Goal: Check status: Check status

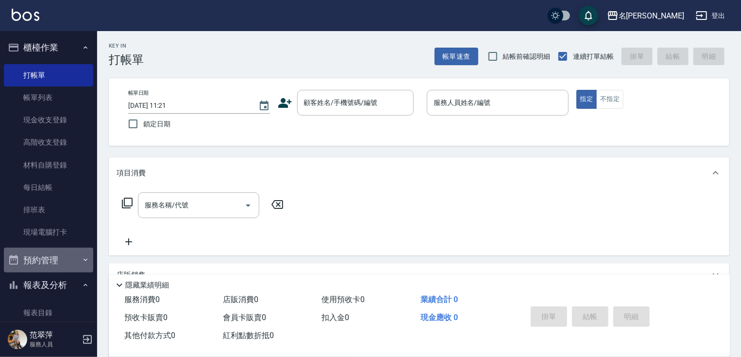
click at [48, 257] on button "預約管理" at bounding box center [48, 260] width 89 height 25
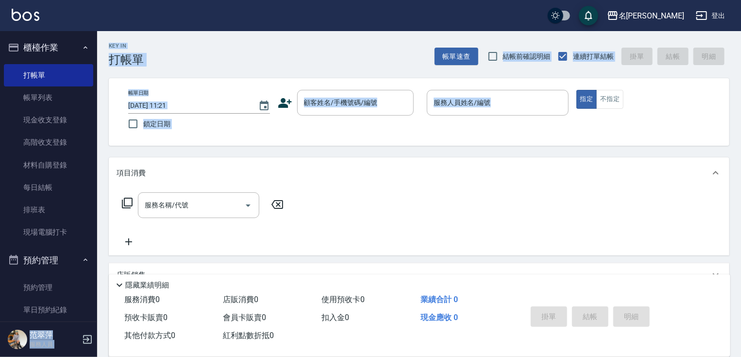
drag, startPoint x: 97, startPoint y: 158, endPoint x: 95, endPoint y: 177, distance: 19.5
click at [93, 196] on div "名留竹林 登出 櫃檯作業 打帳單 帳單列表 現金收支登錄 高階收支登錄 材料自購登錄 每日結帳 排班表 現場電腦打卡 預約管理 預約管理 單日預約紀錄 單週預…" at bounding box center [370, 236] width 741 height 472
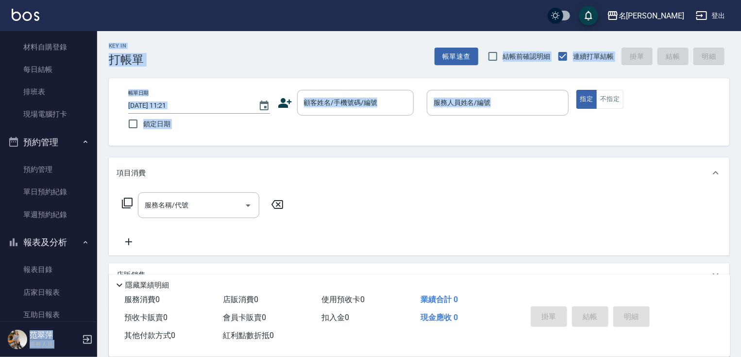
scroll to position [148, 0]
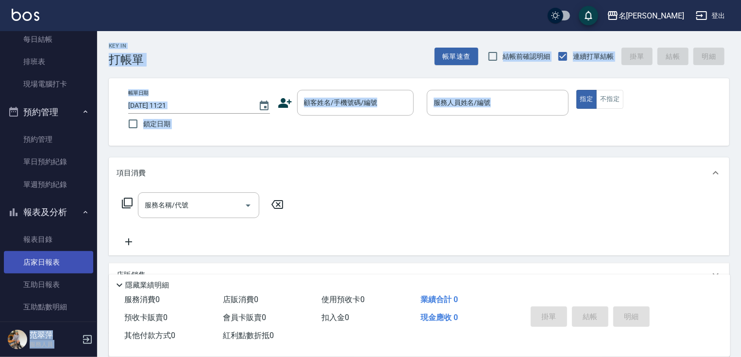
click at [54, 256] on link "店家日報表" at bounding box center [48, 262] width 89 height 22
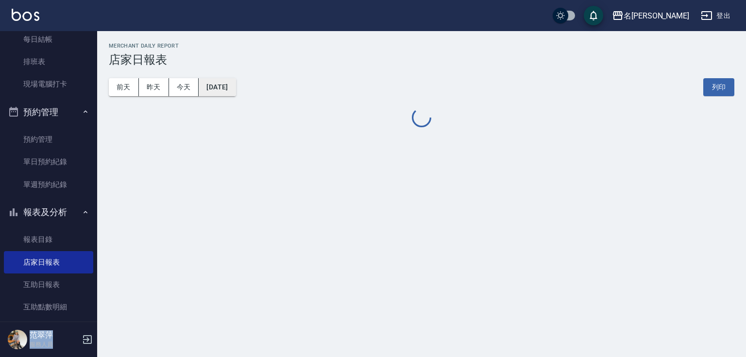
click at [235, 87] on button "[DATE]" at bounding box center [217, 87] width 37 height 18
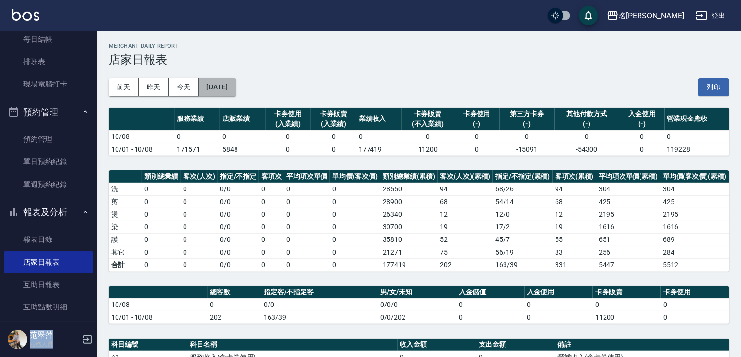
click at [233, 86] on button "[DATE]" at bounding box center [217, 87] width 37 height 18
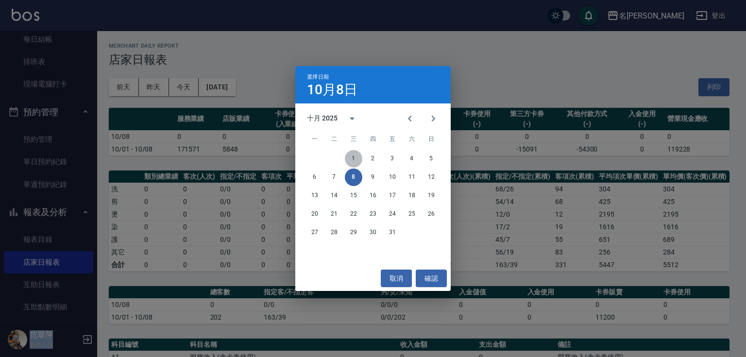
click at [351, 157] on button "1" at bounding box center [353, 158] width 17 height 17
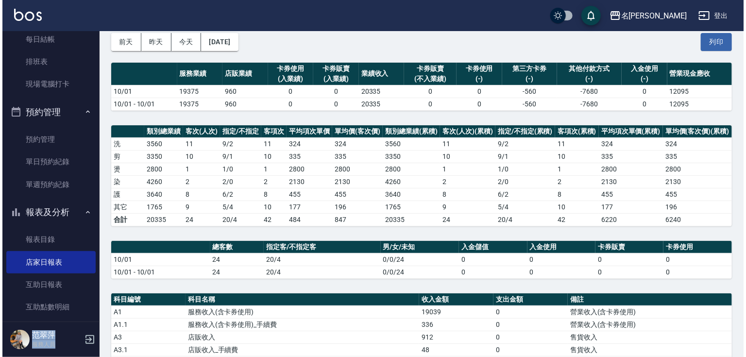
scroll to position [14, 0]
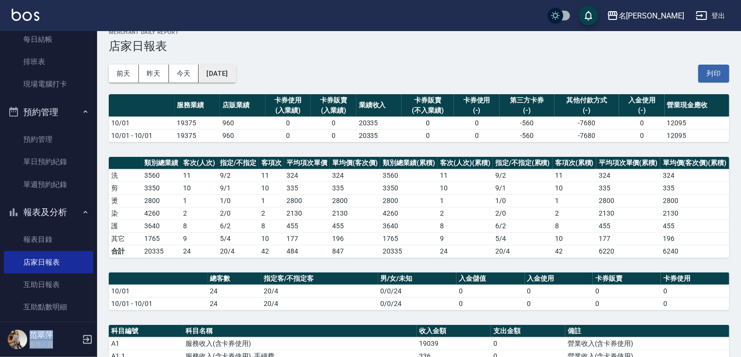
click at [234, 70] on button "[DATE]" at bounding box center [217, 74] width 37 height 18
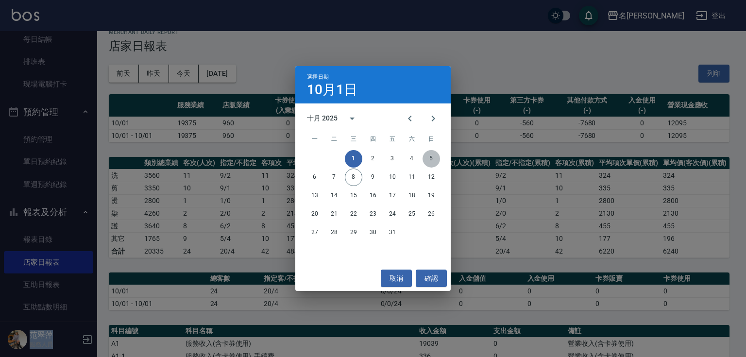
click at [432, 159] on button "5" at bounding box center [430, 158] width 17 height 17
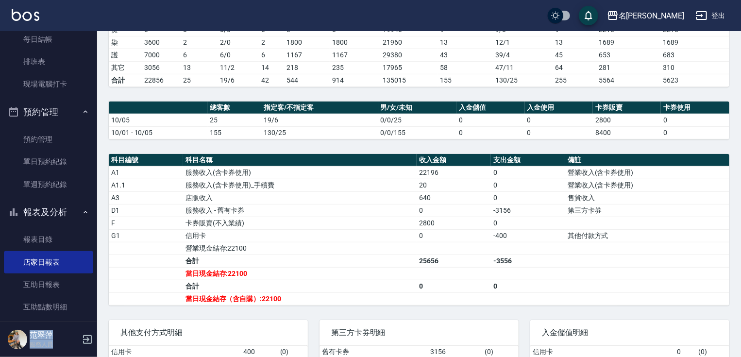
scroll to position [186, 0]
